Goal: Information Seeking & Learning: Learn about a topic

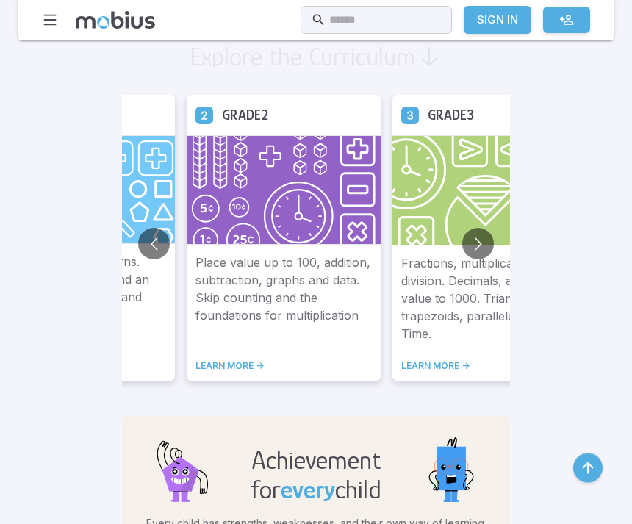
click at [138, 250] on button "Go to previous slide" at bounding box center [154, 245] width 32 height 32
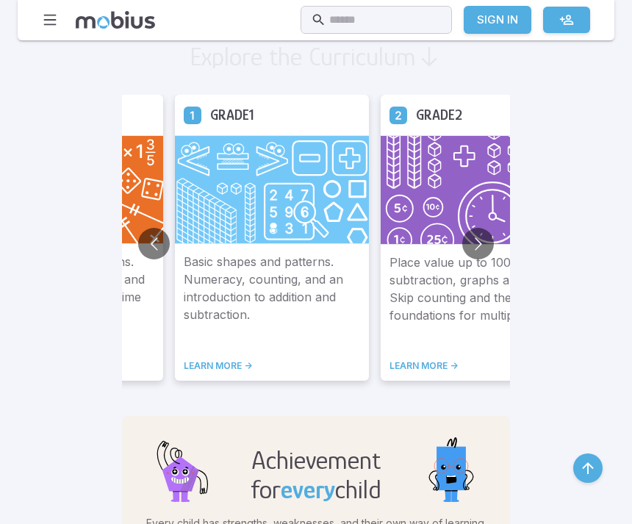
click at [187, 296] on p "Basic shapes and patterns. Numeracy, counting, and an introduction to addition …" at bounding box center [272, 298] width 176 height 90
click at [213, 209] on img at bounding box center [272, 189] width 194 height 108
click at [217, 330] on p "Basic shapes and patterns. Numeracy, counting, and an introduction to addition …" at bounding box center [272, 298] width 176 height 90
click at [184, 364] on link "LEARN MORE ->" at bounding box center [272, 366] width 176 height 12
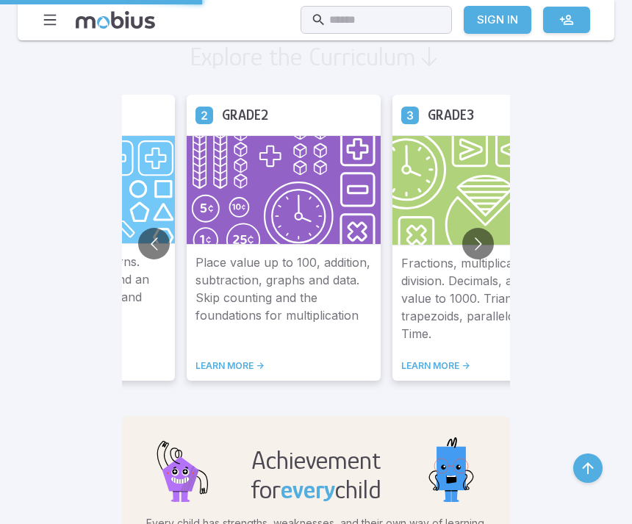
scroll to position [1203, 0]
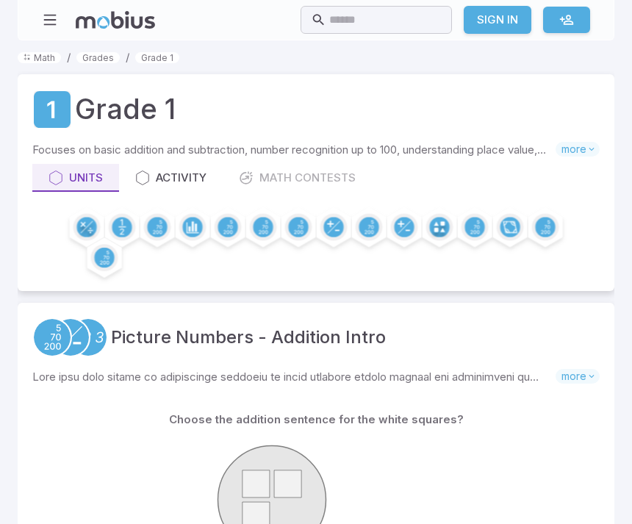
click at [148, 172] on icon at bounding box center [142, 177] width 15 height 15
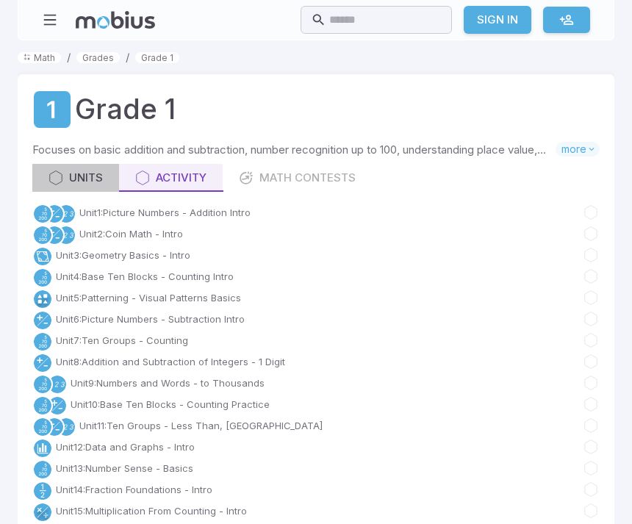
click at [67, 185] on link "Units" at bounding box center [75, 178] width 87 height 28
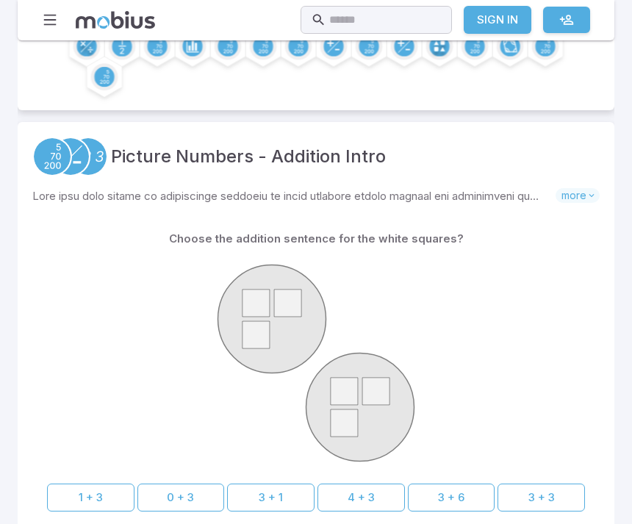
scroll to position [181, 0]
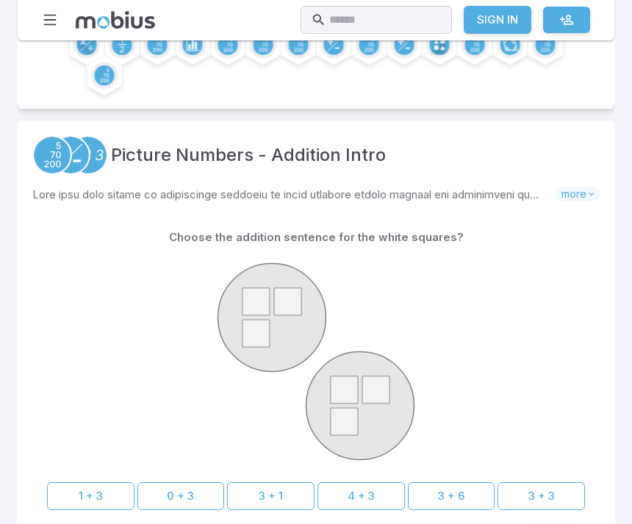
click at [542, 483] on button "3 + 3" at bounding box center [540, 497] width 87 height 28
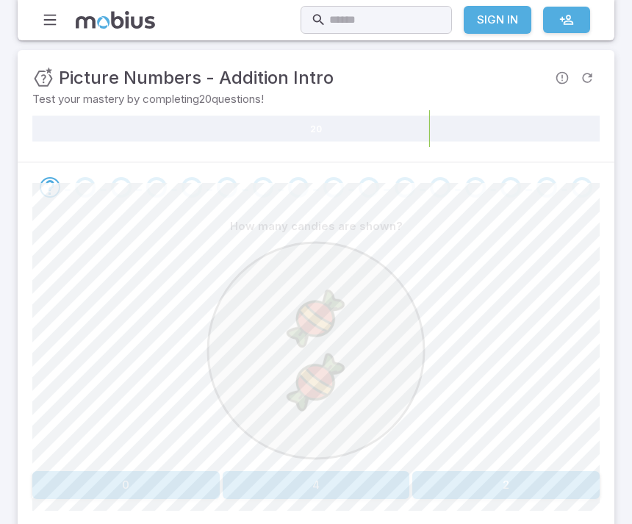
scroll to position [184, 0]
click at [478, 478] on button "2" at bounding box center [505, 484] width 187 height 28
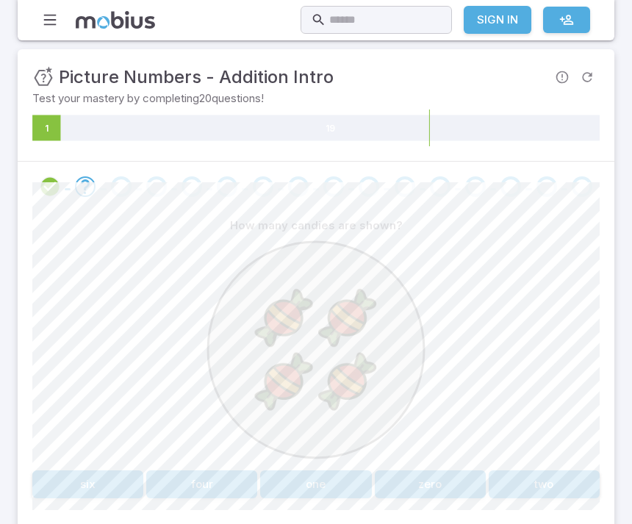
click at [204, 485] on button "four" at bounding box center [201, 484] width 111 height 28
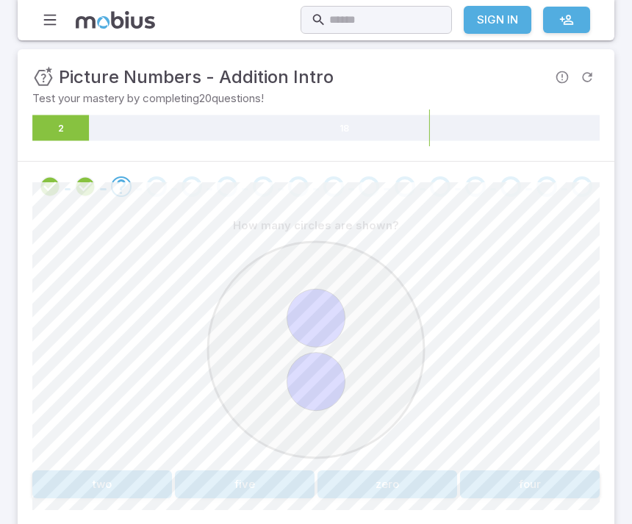
click at [93, 475] on button "two" at bounding box center [102, 484] width 140 height 28
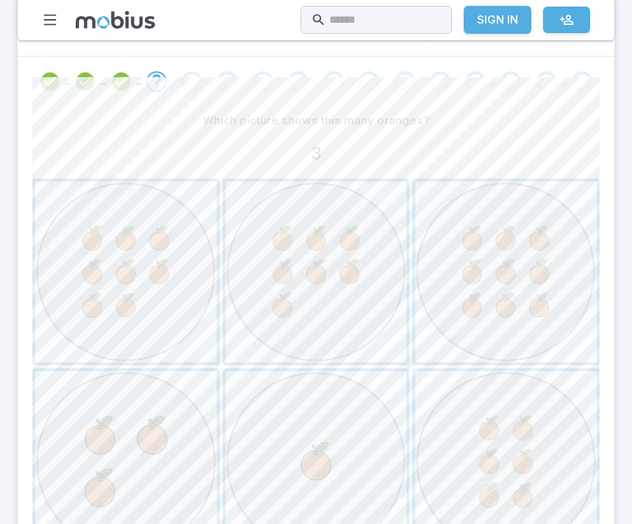
scroll to position [290, 0]
click at [135, 482] on span "button" at bounding box center [125, 460] width 181 height 181
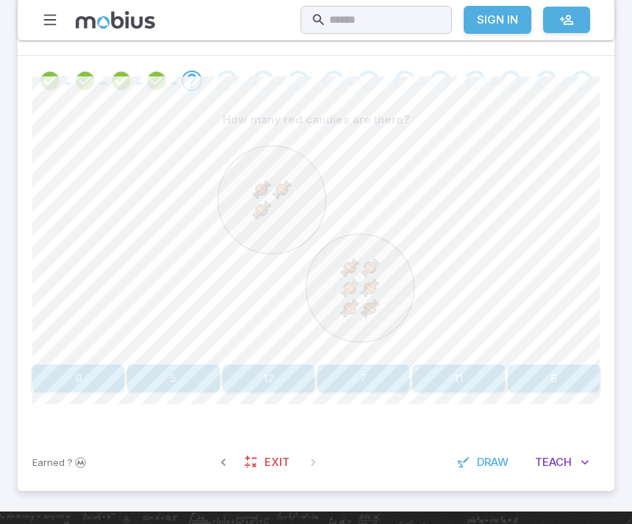
click at [78, 387] on button "9" at bounding box center [78, 378] width 92 height 28
click at [85, 377] on button "two" at bounding box center [78, 378] width 92 height 28
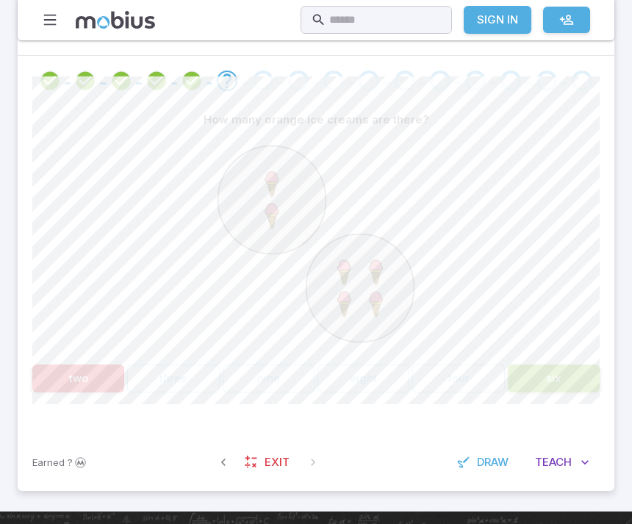
click at [557, 377] on button "six" at bounding box center [554, 378] width 92 height 28
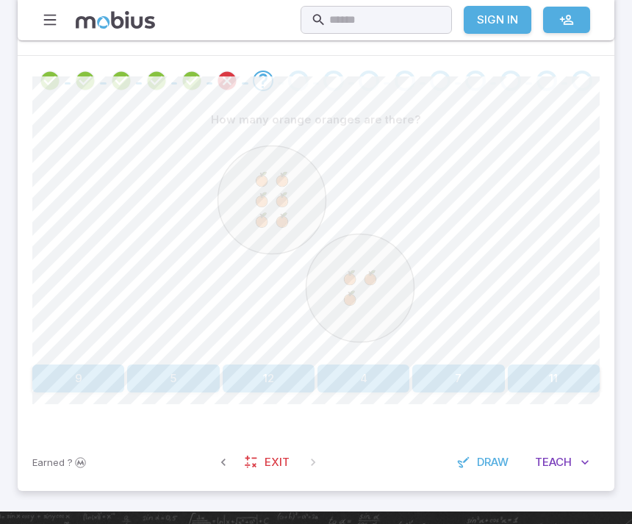
click at [173, 390] on button "5" at bounding box center [173, 378] width 92 height 28
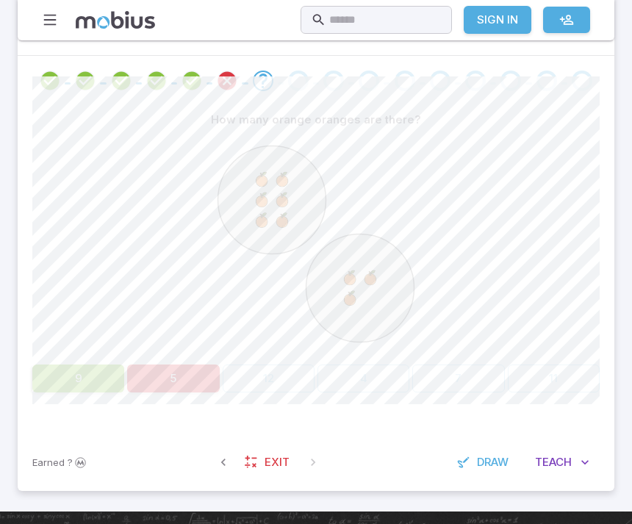
click at [214, 377] on button "5" at bounding box center [173, 378] width 92 height 28
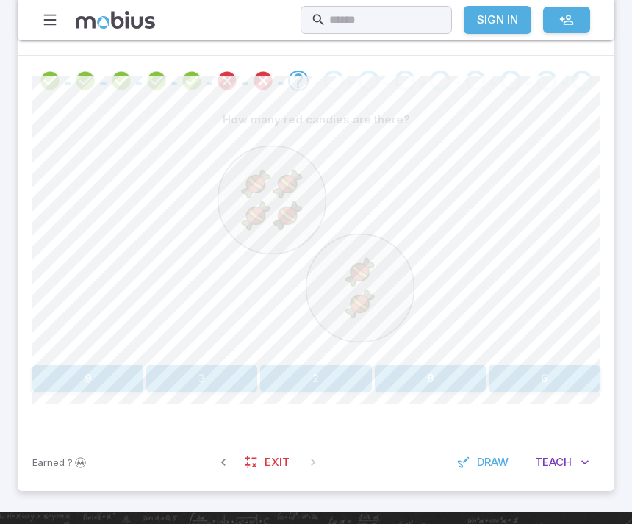
click at [432, 367] on button "8" at bounding box center [430, 378] width 111 height 28
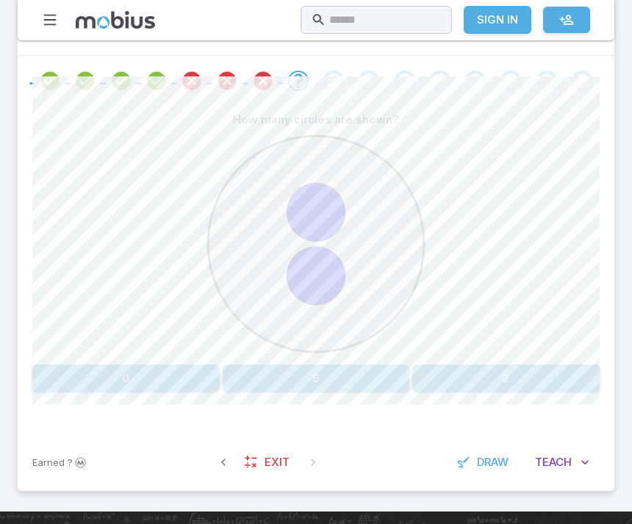
click at [498, 377] on button "2" at bounding box center [505, 378] width 187 height 28
